Goal: Find specific page/section: Find specific page/section

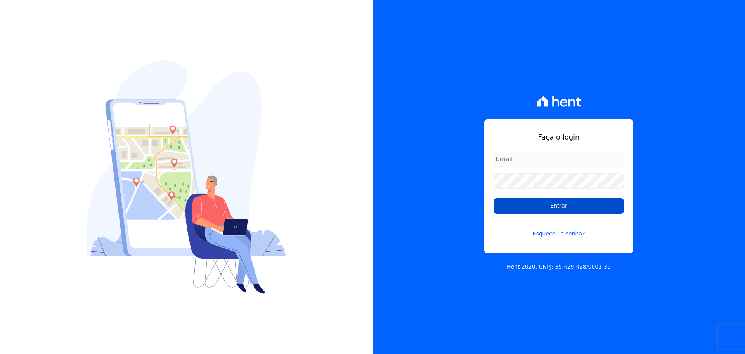
type input "[PERSON_NAME][EMAIL_ADDRESS][DOMAIN_NAME]"
click at [572, 202] on input "Entrar" at bounding box center [559, 206] width 130 height 16
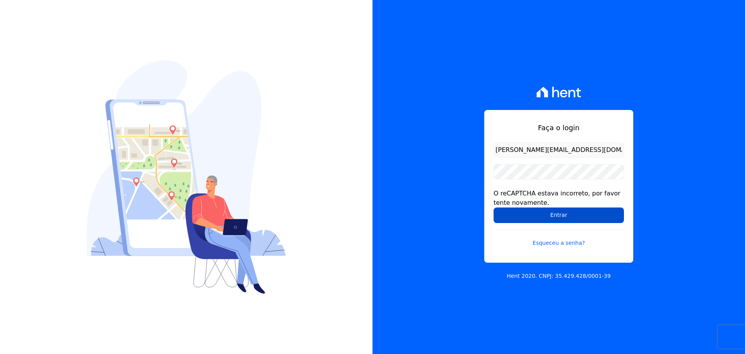
click at [548, 212] on input "Entrar" at bounding box center [559, 215] width 130 height 16
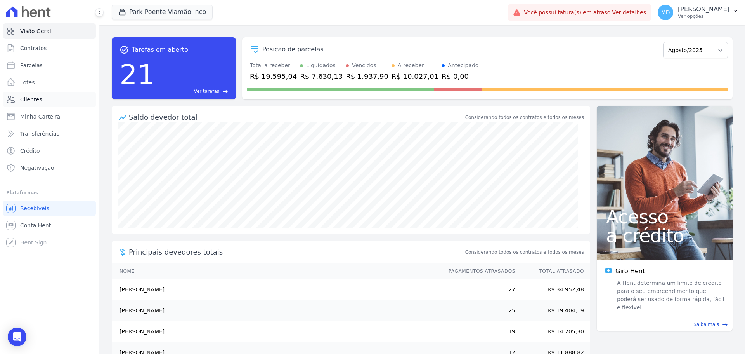
click at [27, 99] on span "Clientes" at bounding box center [31, 100] width 22 height 8
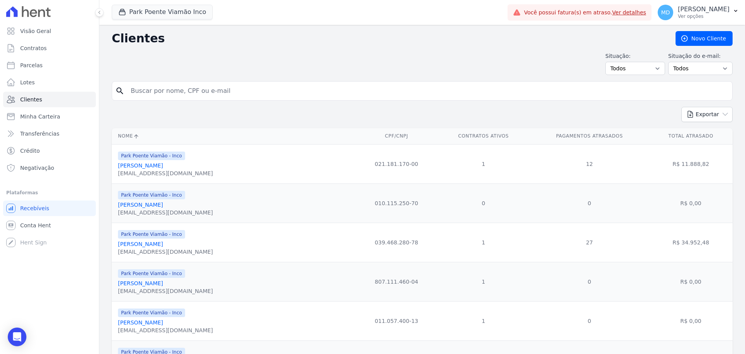
click at [176, 93] on input "search" at bounding box center [427, 91] width 603 height 16
paste input "Ademir da Costa Junior"
type input "Ademir da Costa Junior"
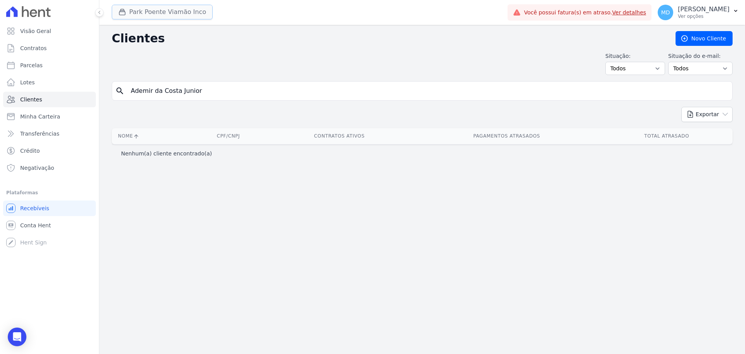
click at [168, 7] on button "Park Poente Viamão Inco" at bounding box center [162, 12] width 101 height 15
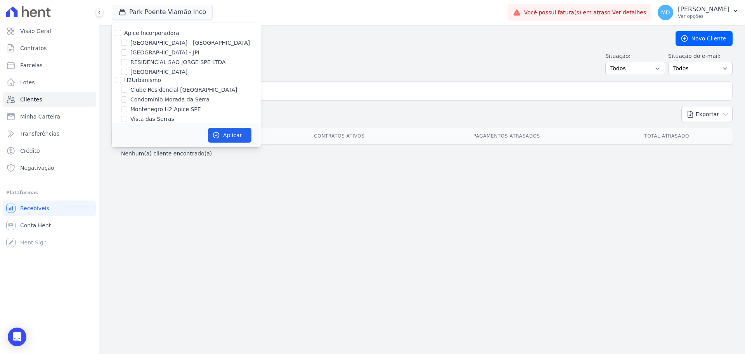
drag, startPoint x: 121, startPoint y: 41, endPoint x: 124, endPoint y: 43, distance: 4.2
click at [123, 43] on div "[GEOGRAPHIC_DATA] - [GEOGRAPHIC_DATA]" at bounding box center [186, 43] width 149 height 8
click at [124, 43] on input "[GEOGRAPHIC_DATA] - [GEOGRAPHIC_DATA]" at bounding box center [124, 43] width 6 height 6
checkbox input "true"
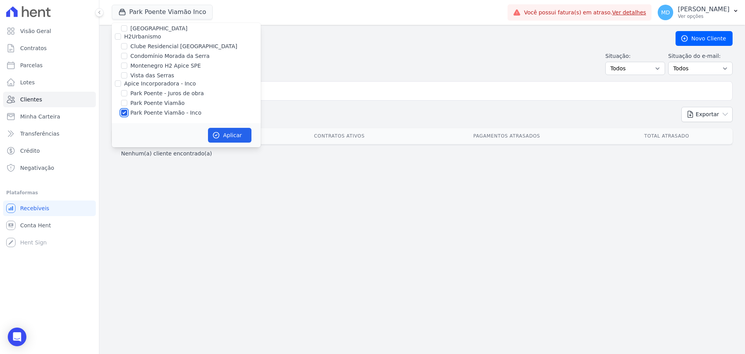
click at [125, 112] on input "Park Poente Viamão - Inco" at bounding box center [124, 112] width 6 height 6
checkbox input "false"
click at [231, 134] on button "Aplicar" at bounding box center [229, 135] width 43 height 15
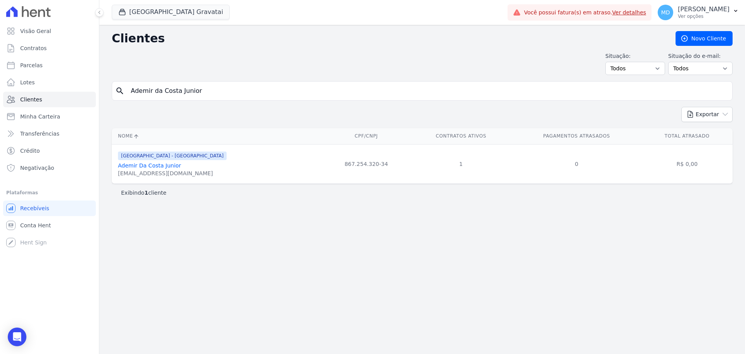
click at [663, 162] on td "R$ 0,00" at bounding box center [687, 163] width 91 height 39
click at [141, 162] on link "Ademir Da Costa Junior" at bounding box center [149, 165] width 63 height 6
